Goal: Obtain resource: Download file/media

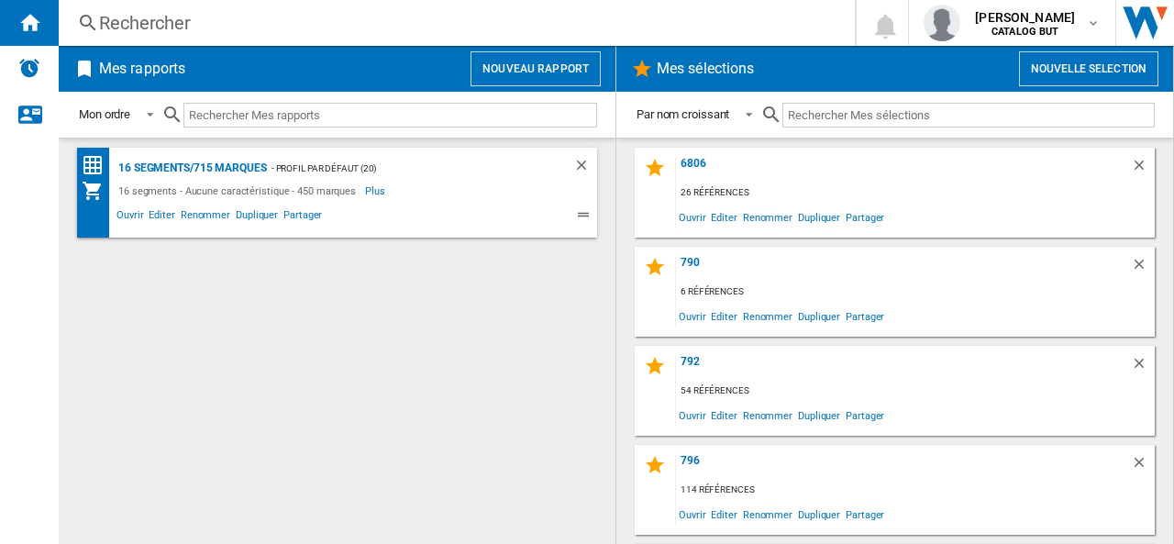
click at [546, 69] on button "Nouveau rapport" at bounding box center [535, 68] width 130 height 35
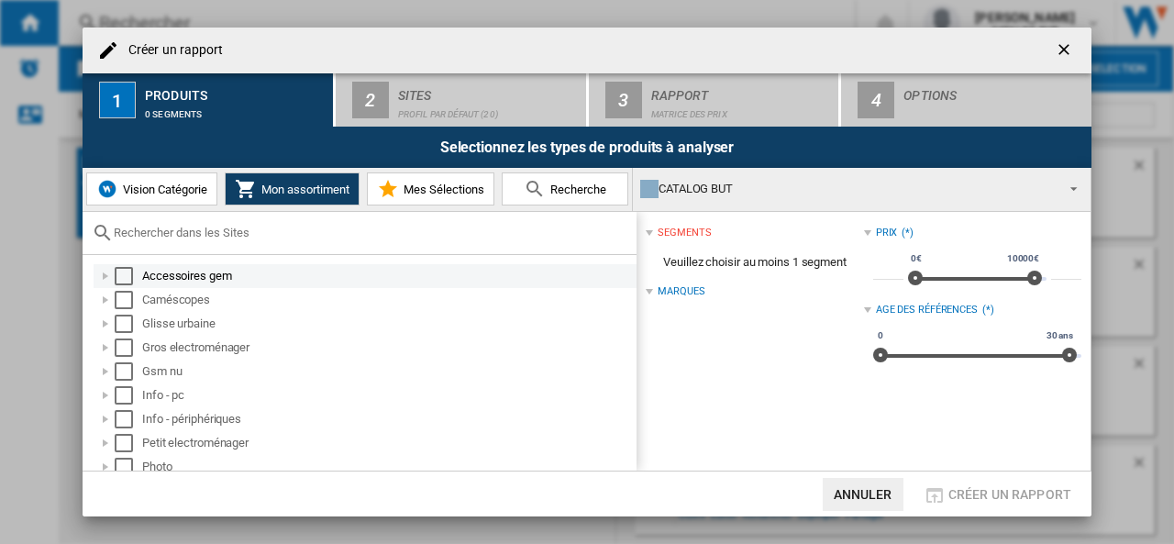
click at [127, 276] on div "Select" at bounding box center [124, 276] width 18 height 18
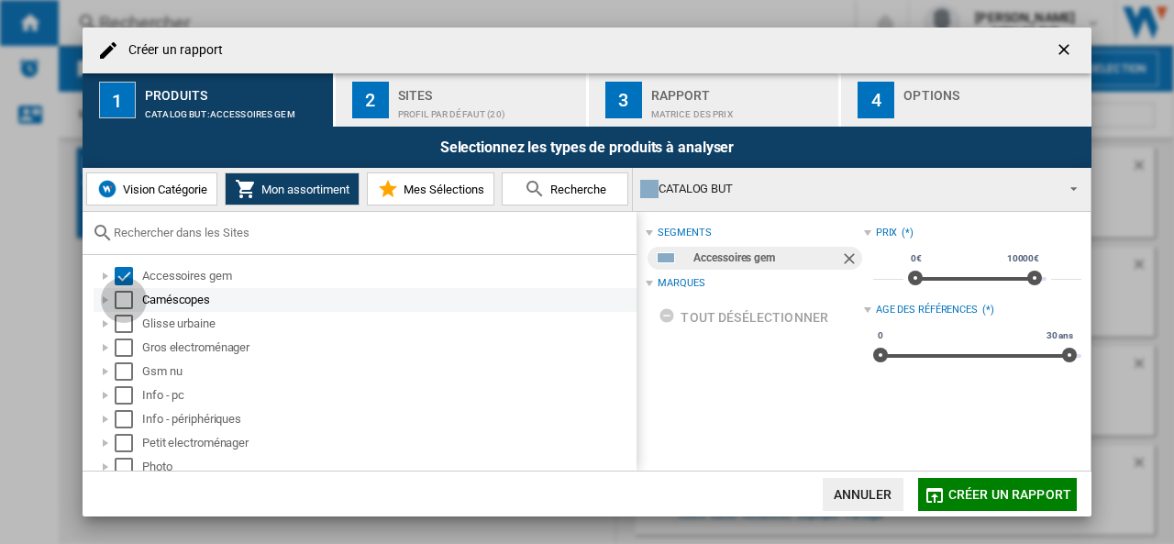
click at [130, 297] on div "Select" at bounding box center [124, 300] width 18 height 18
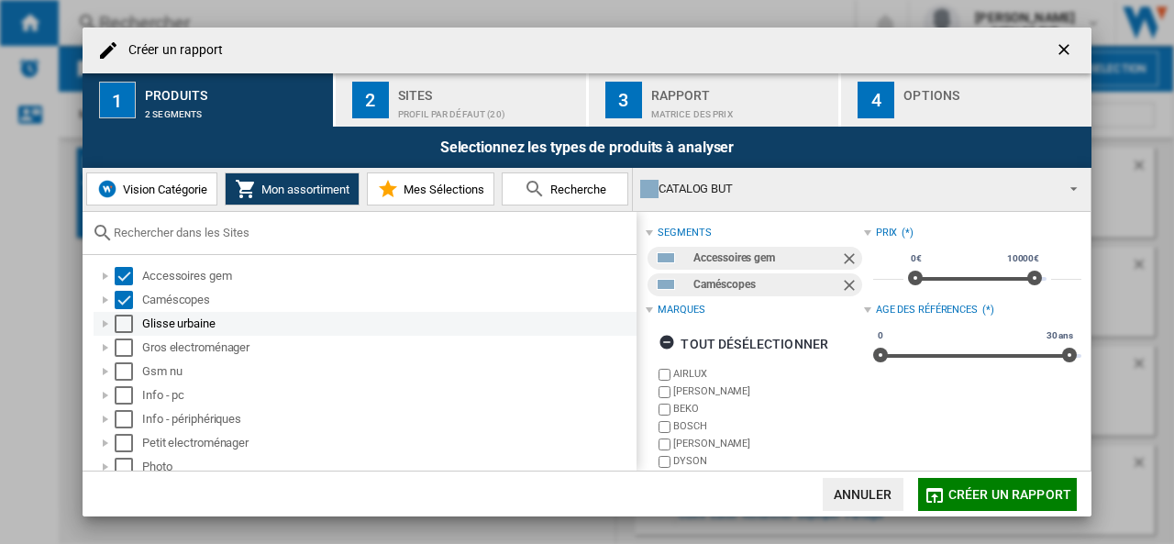
click at [129, 325] on div "Select" at bounding box center [124, 323] width 18 height 18
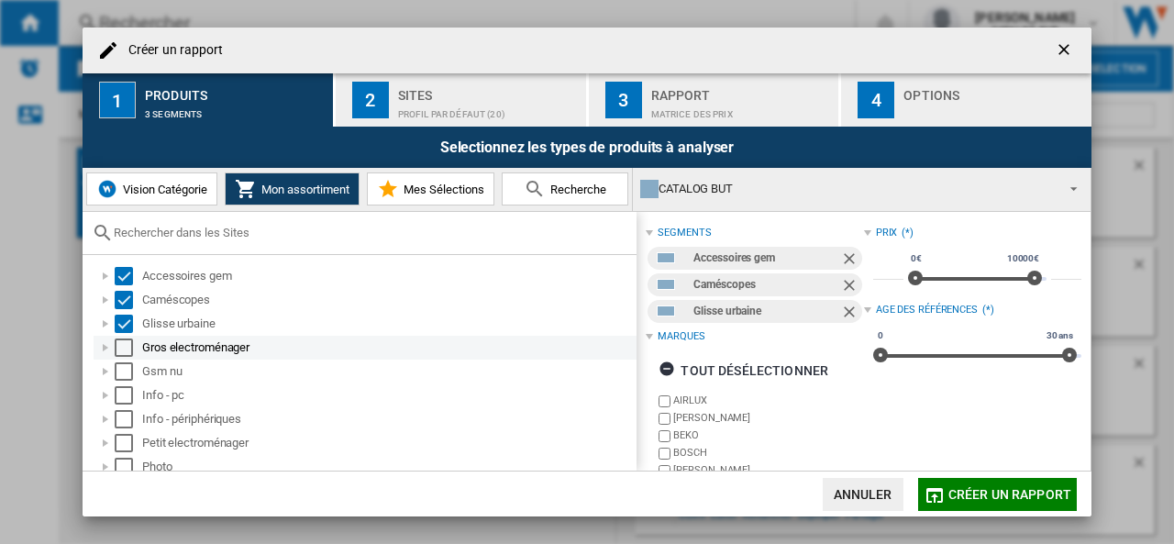
click at [125, 347] on div "Select" at bounding box center [124, 347] width 18 height 18
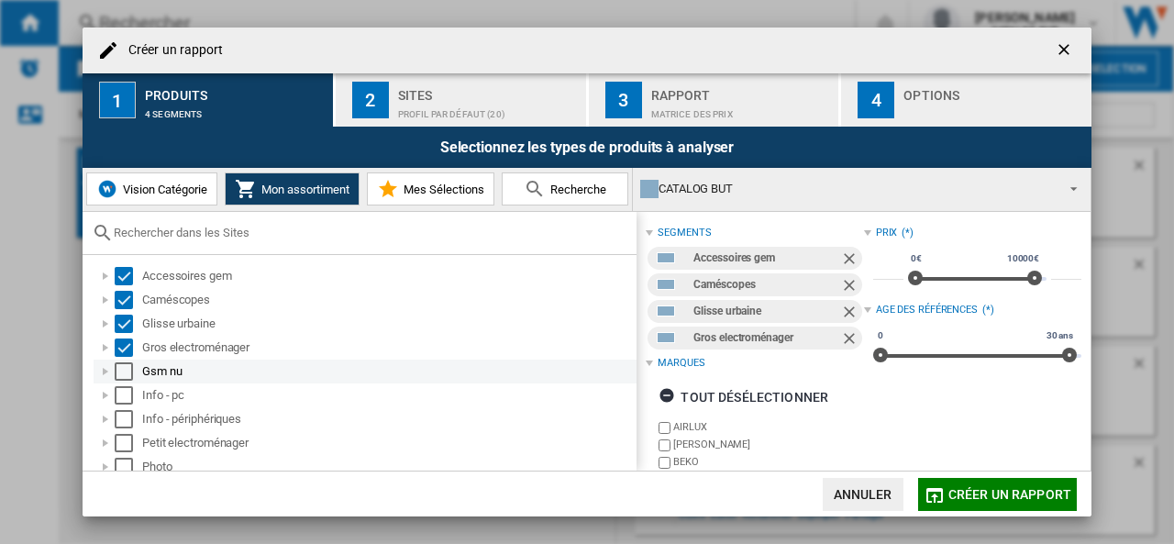
click at [125, 377] on div "Select" at bounding box center [124, 371] width 18 height 18
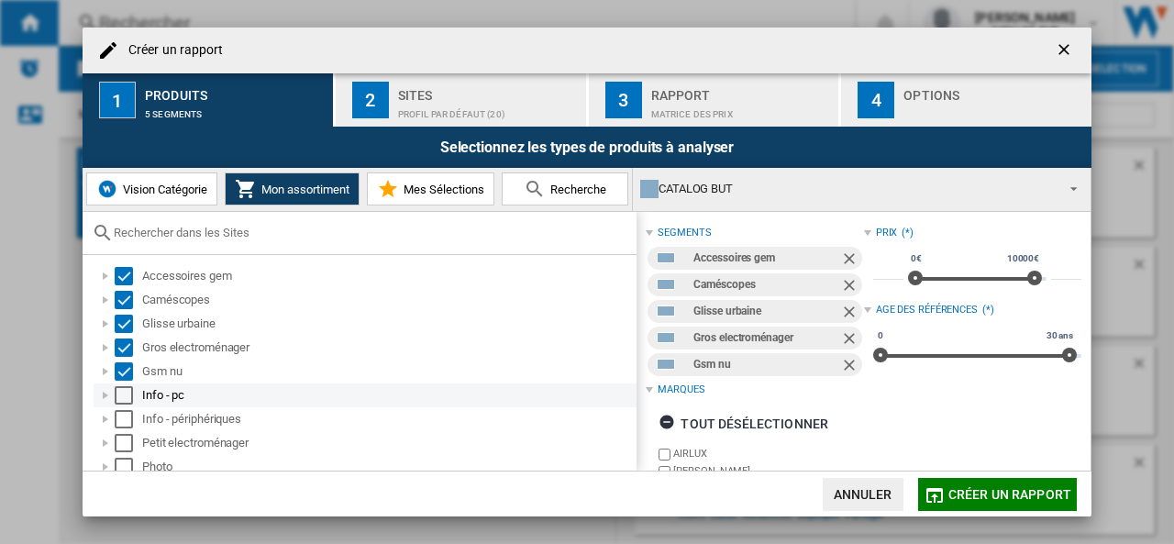
click at [125, 393] on div "Select" at bounding box center [124, 395] width 18 height 18
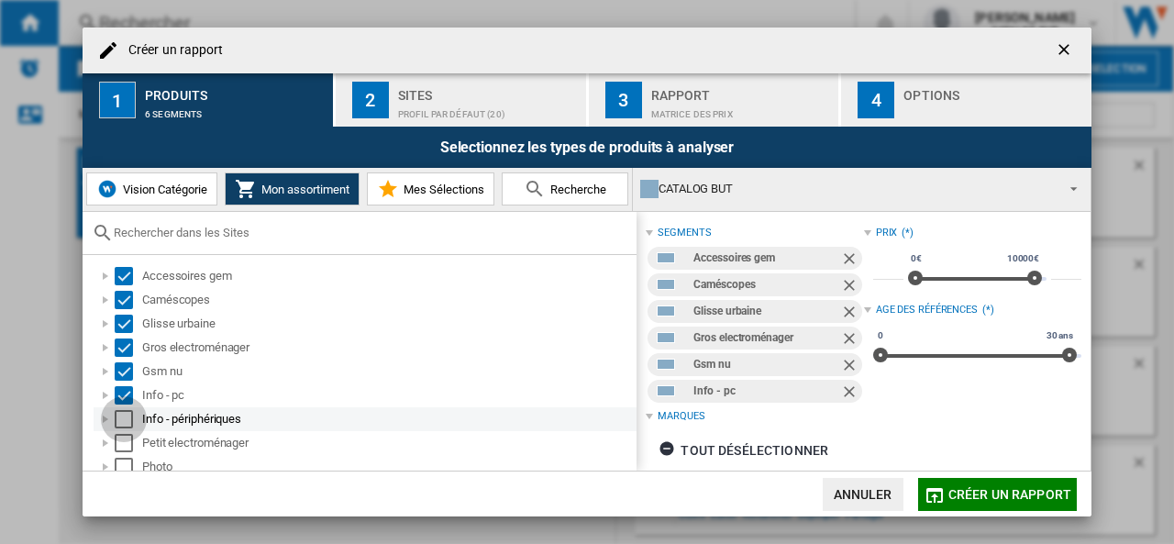
click at [127, 423] on div "Select" at bounding box center [124, 419] width 18 height 18
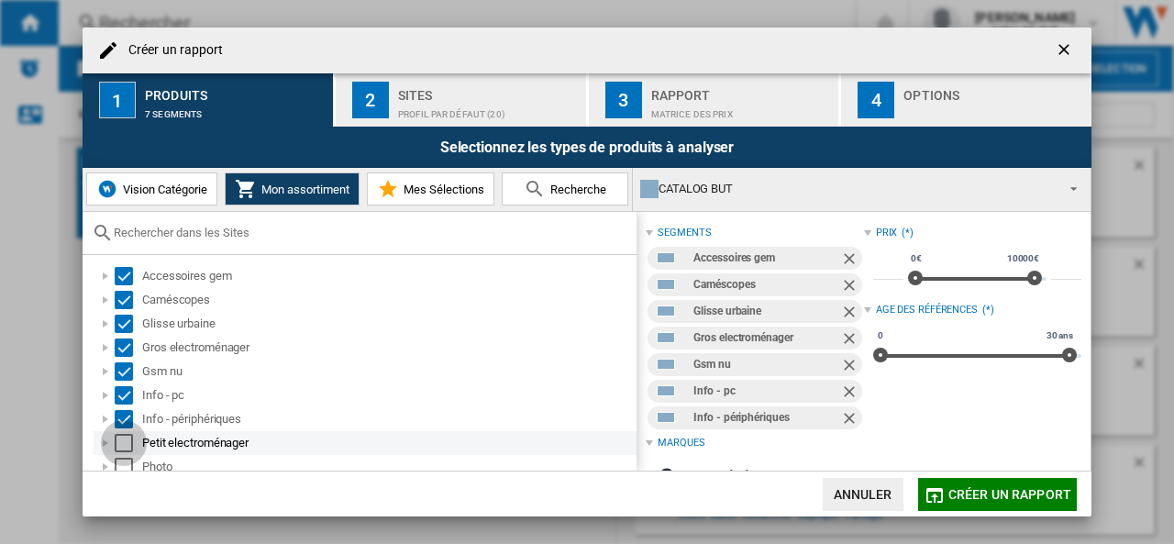
click at [126, 439] on div "Select" at bounding box center [124, 443] width 18 height 18
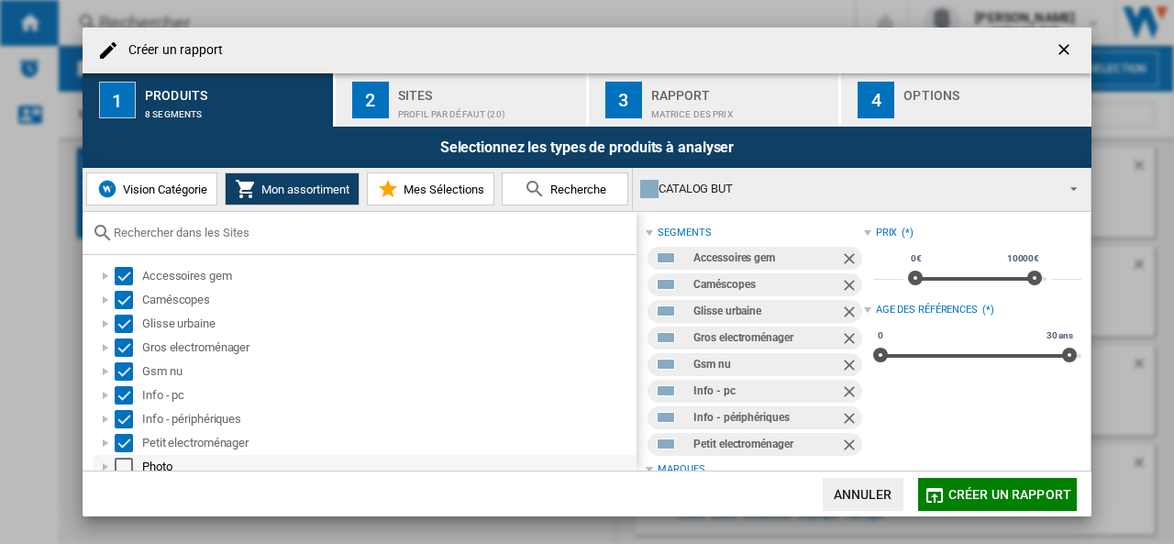
click at [127, 458] on div "Select" at bounding box center [124, 467] width 18 height 18
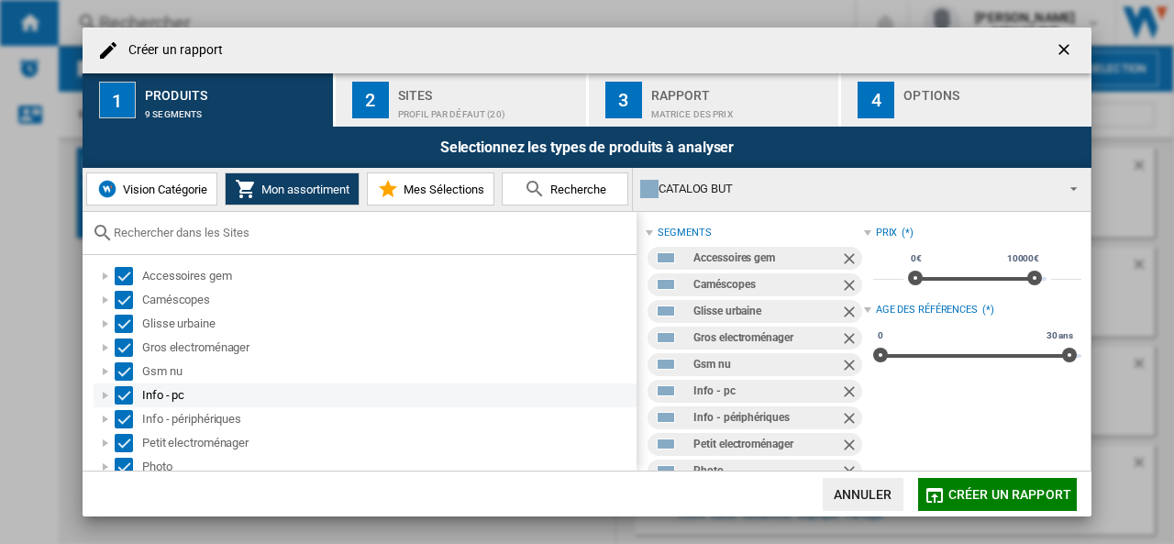
scroll to position [127, 0]
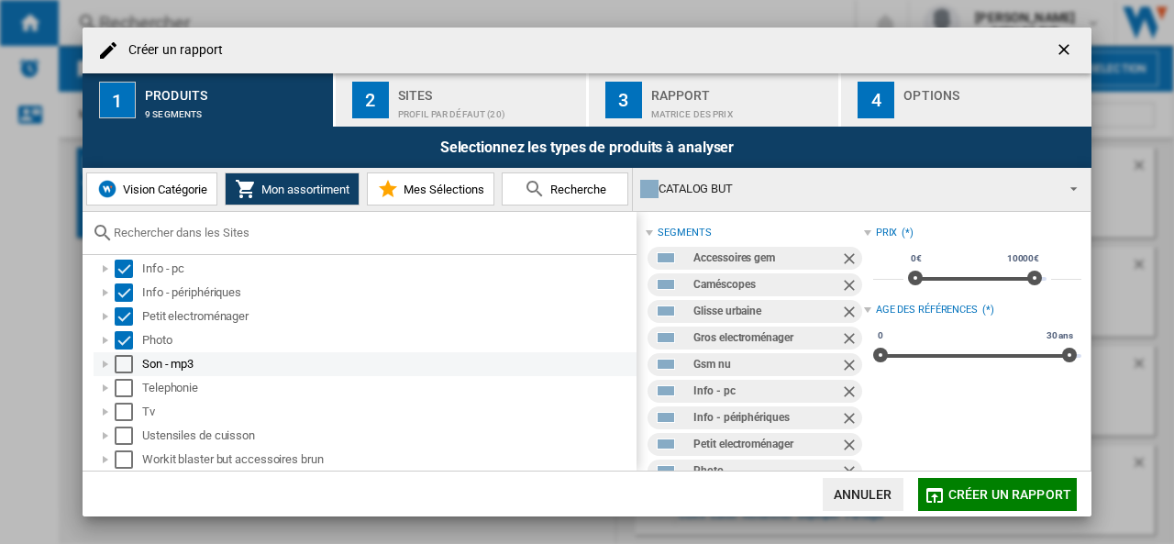
click at [129, 362] on div "Select" at bounding box center [124, 364] width 18 height 18
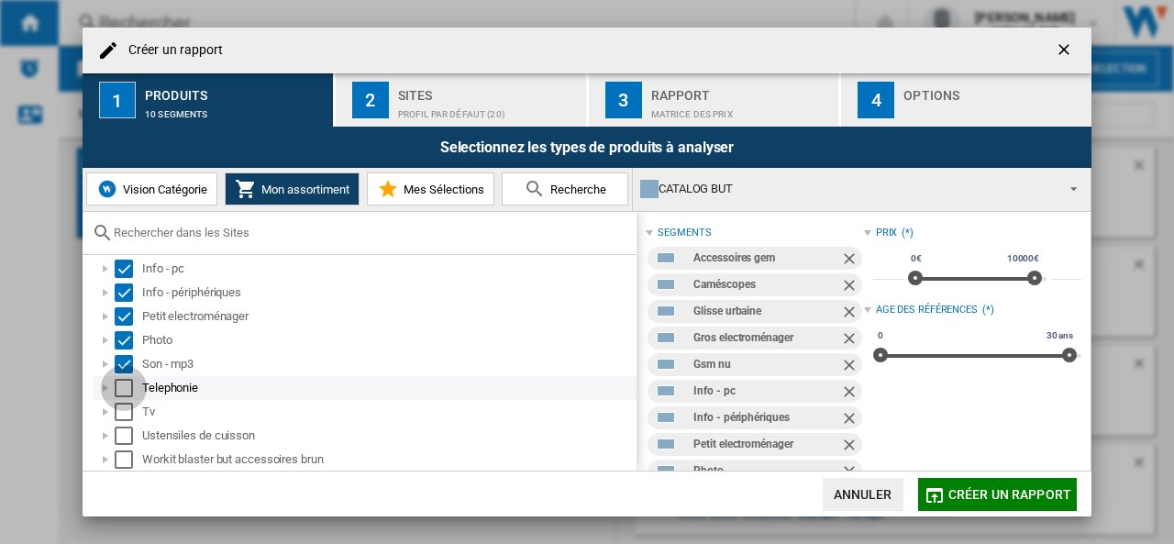
click at [123, 382] on div "Select" at bounding box center [124, 388] width 18 height 18
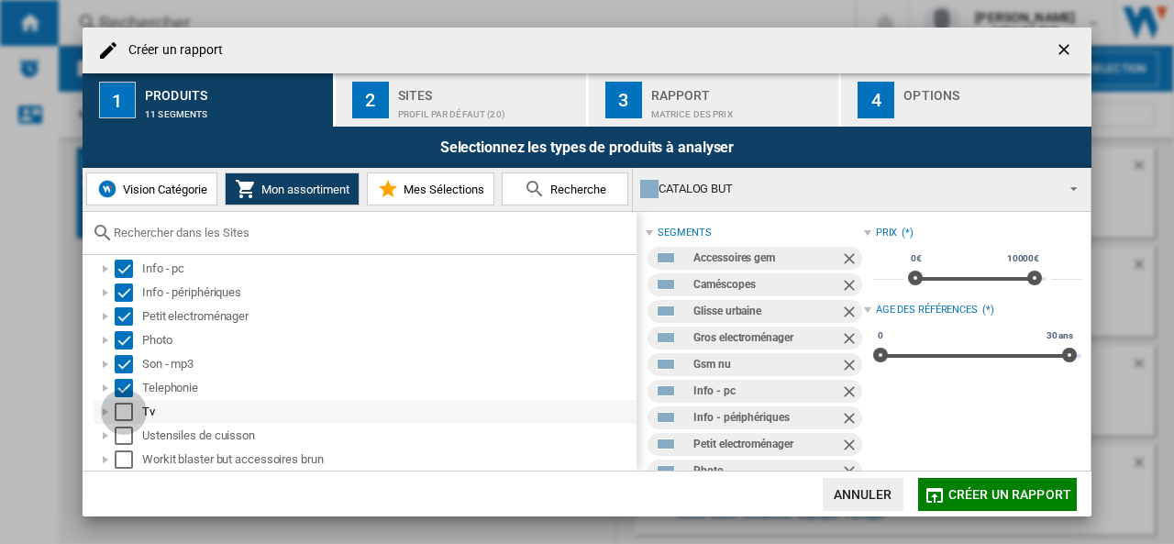
click at [123, 410] on div "Select" at bounding box center [124, 412] width 18 height 18
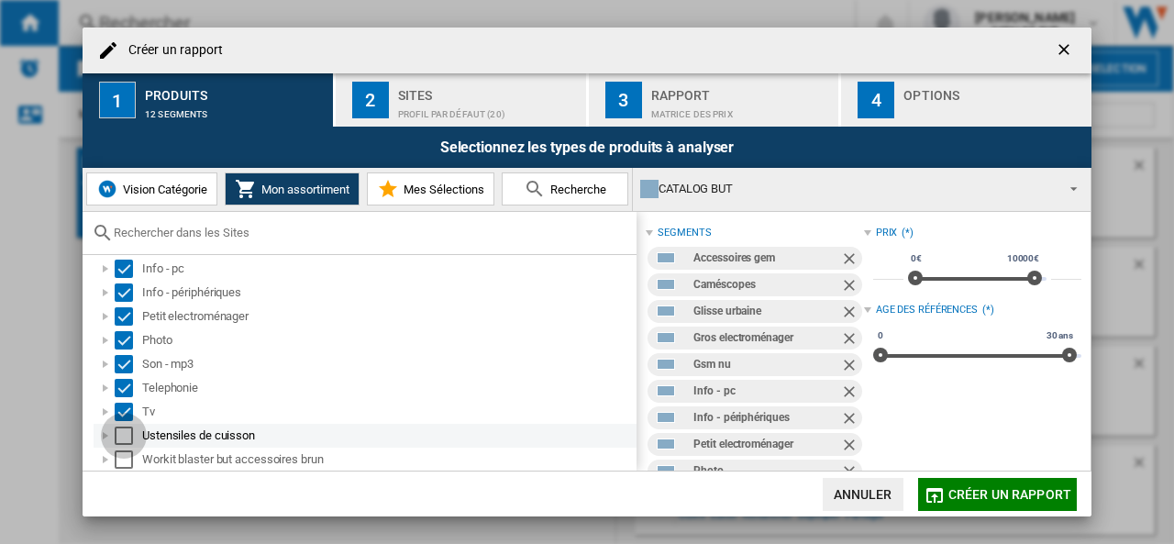
click at [125, 436] on div "Select" at bounding box center [124, 435] width 18 height 18
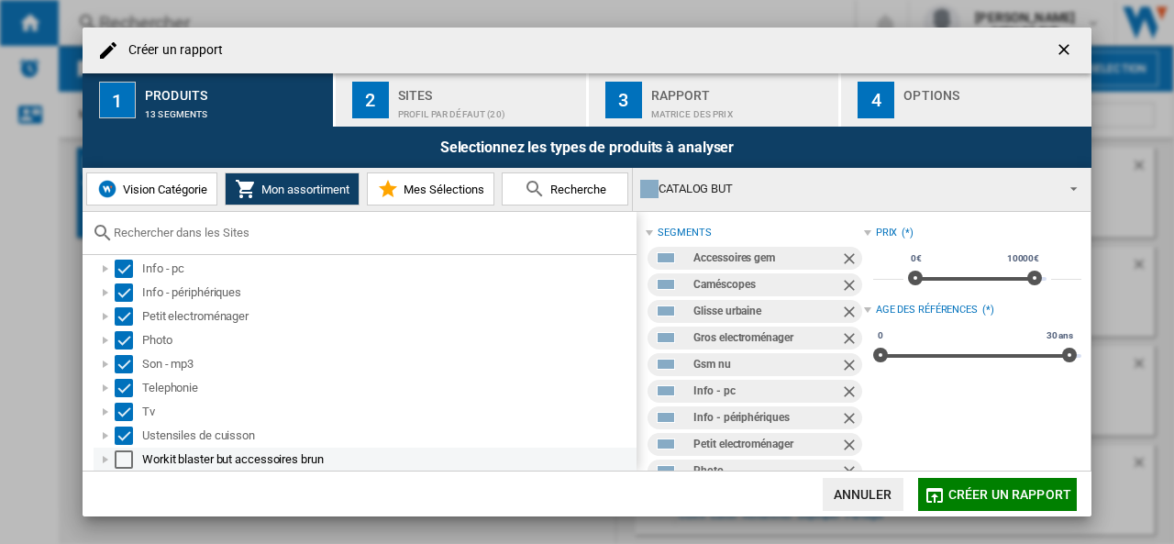
click at [124, 456] on div "Select" at bounding box center [124, 459] width 18 height 18
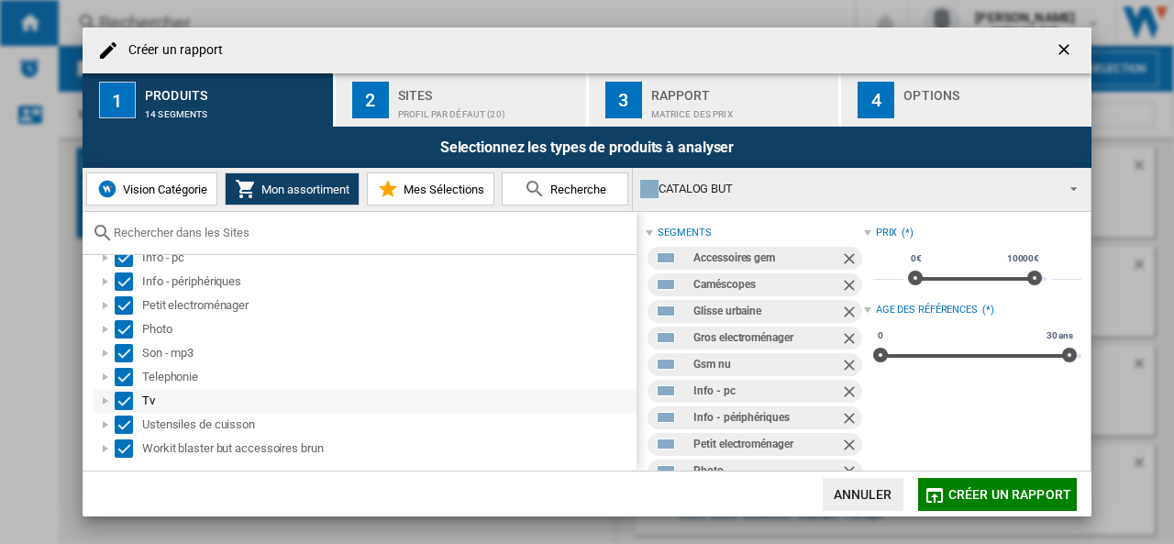
scroll to position [0, 0]
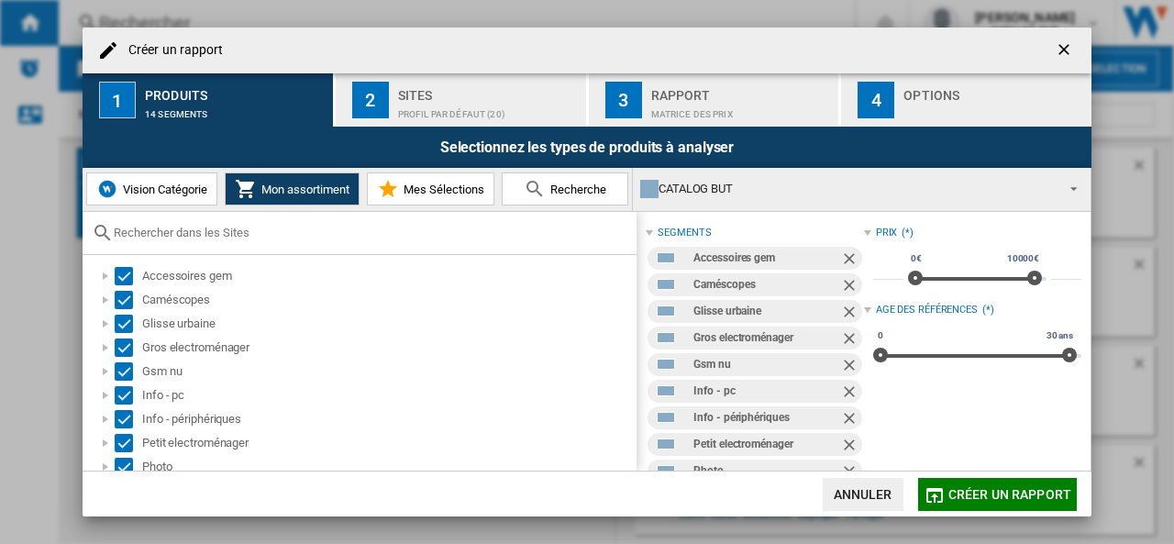
click at [451, 91] on div "Sites" at bounding box center [488, 90] width 181 height 19
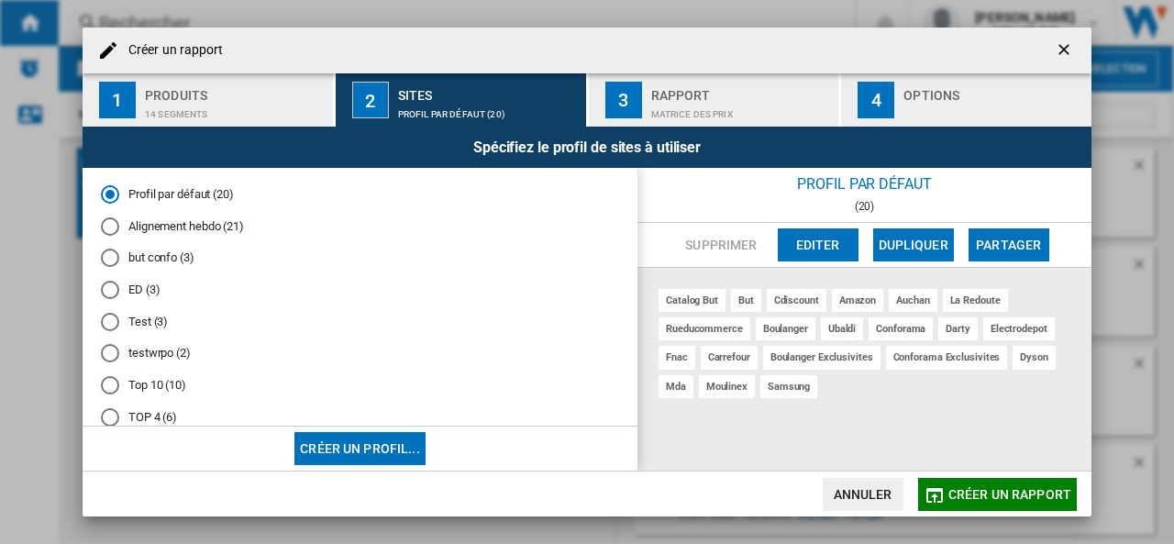
click at [207, 230] on md-radio-button "Alignement hebdo (21)" at bounding box center [360, 225] width 518 height 17
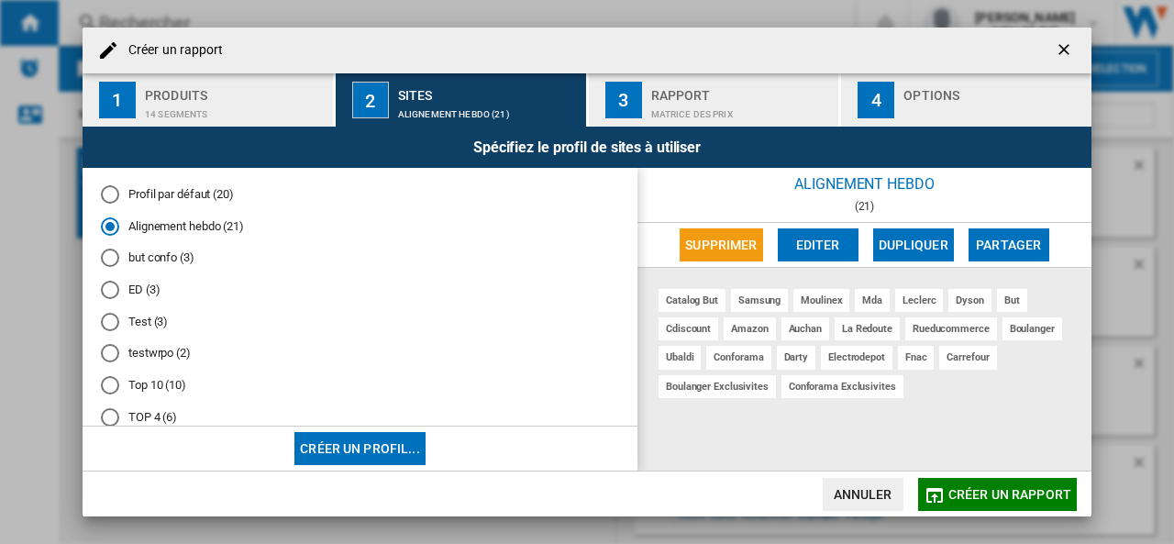
click at [705, 92] on div "Rapport" at bounding box center [741, 90] width 181 height 19
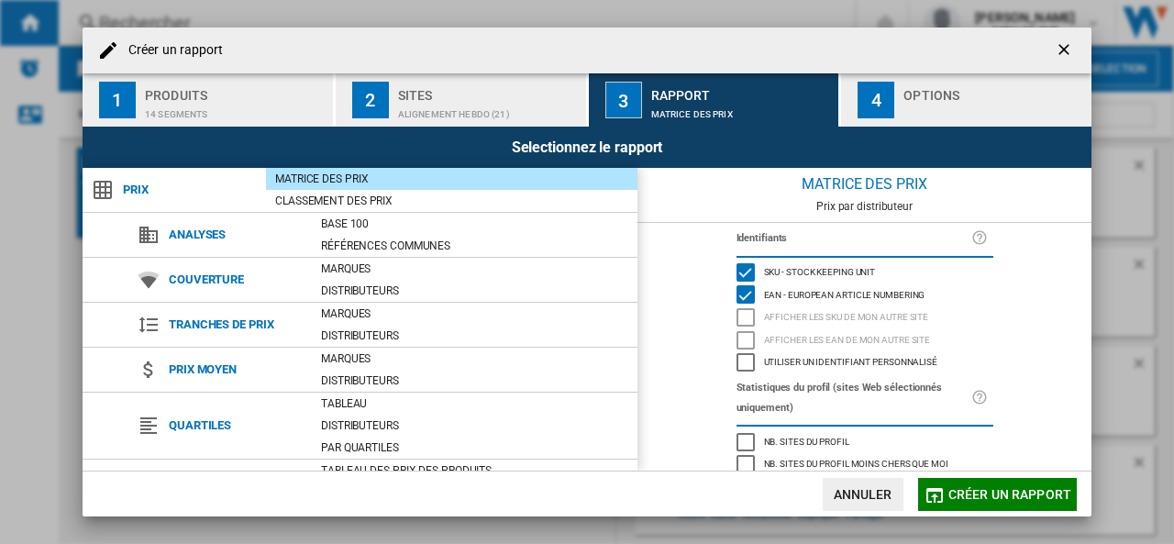
click at [968, 100] on div "button" at bounding box center [993, 109] width 181 height 19
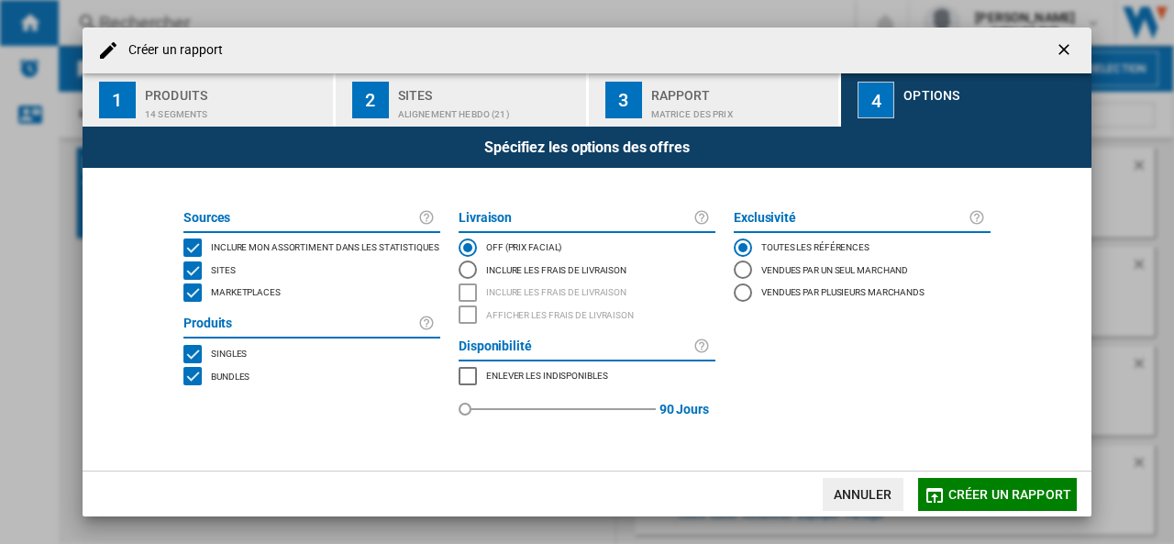
click at [234, 296] on span "Marketplaces" at bounding box center [246, 290] width 70 height 13
click at [1008, 496] on span "Créer un rapport" at bounding box center [1009, 494] width 123 height 15
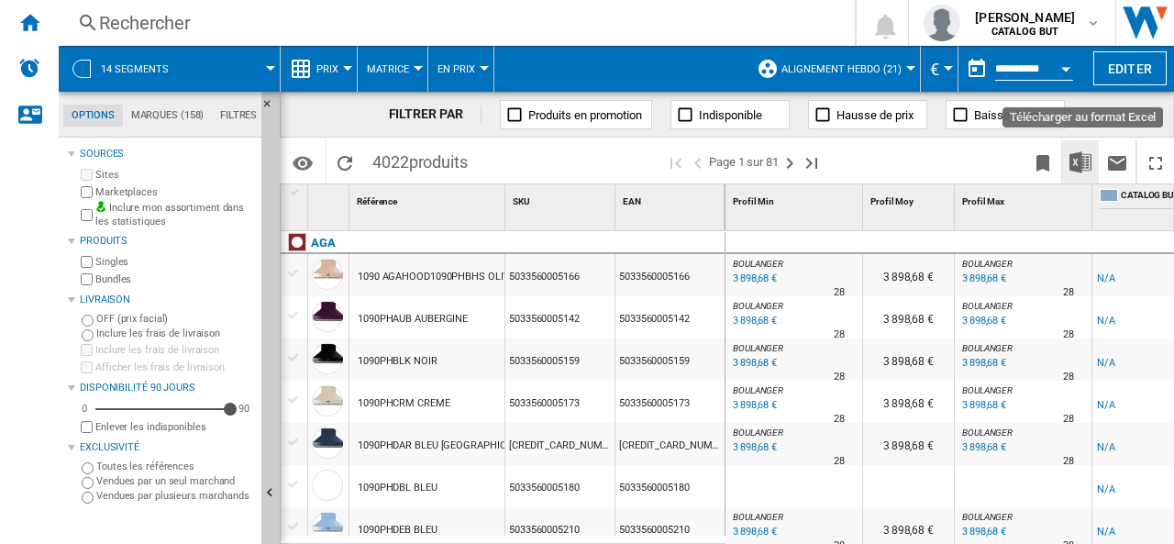
click at [1082, 162] on img "Télécharger au format Excel" at bounding box center [1080, 162] width 22 height 22
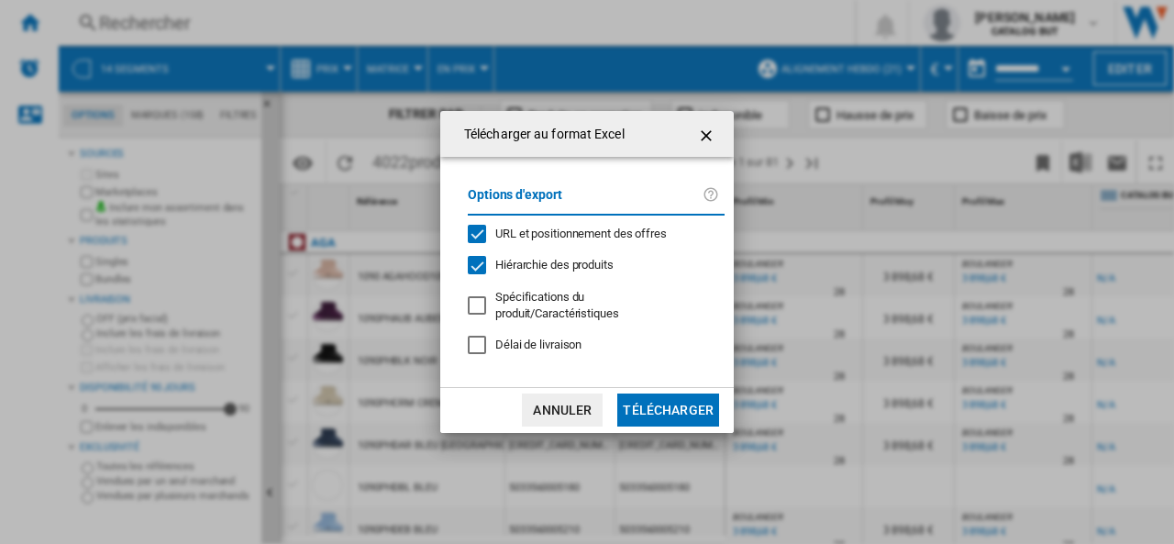
click at [556, 240] on span "URL et positionnement des offres" at bounding box center [580, 233] width 171 height 14
click at [656, 400] on button "Télécharger" at bounding box center [668, 409] width 102 height 33
